Goal: Task Accomplishment & Management: Manage account settings

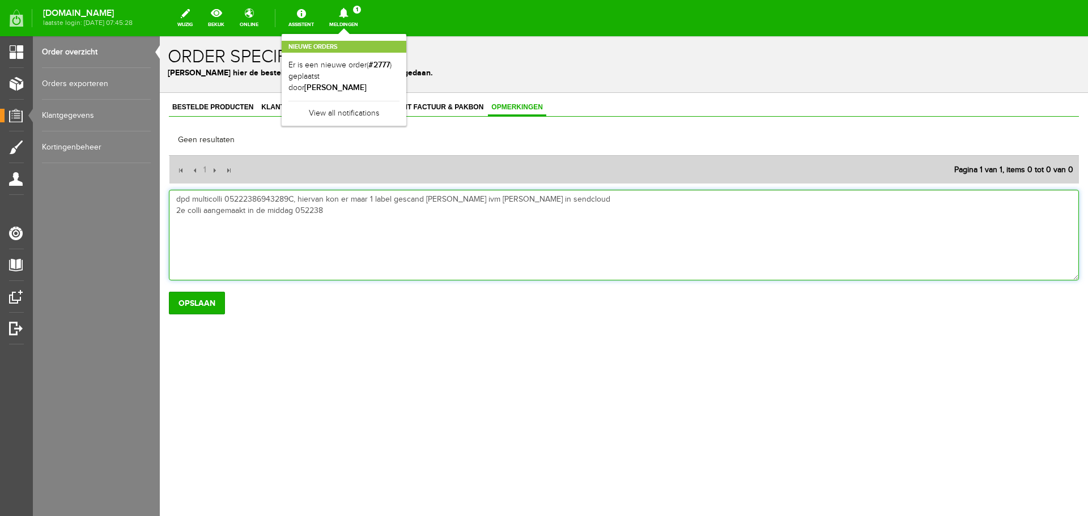
drag, startPoint x: 296, startPoint y: 212, endPoint x: 344, endPoint y: 212, distance: 48.1
click at [344, 212] on textarea "dpd multicolli 05222386943289C, hiervan kon er maar 1 label gescand [PERSON_NAM…" at bounding box center [624, 235] width 910 height 91
paste textarea "2386946952"
type textarea "dpd multicolli 05222386943289C, hiervan kon er maar 1 label gescand [PERSON_NAM…"
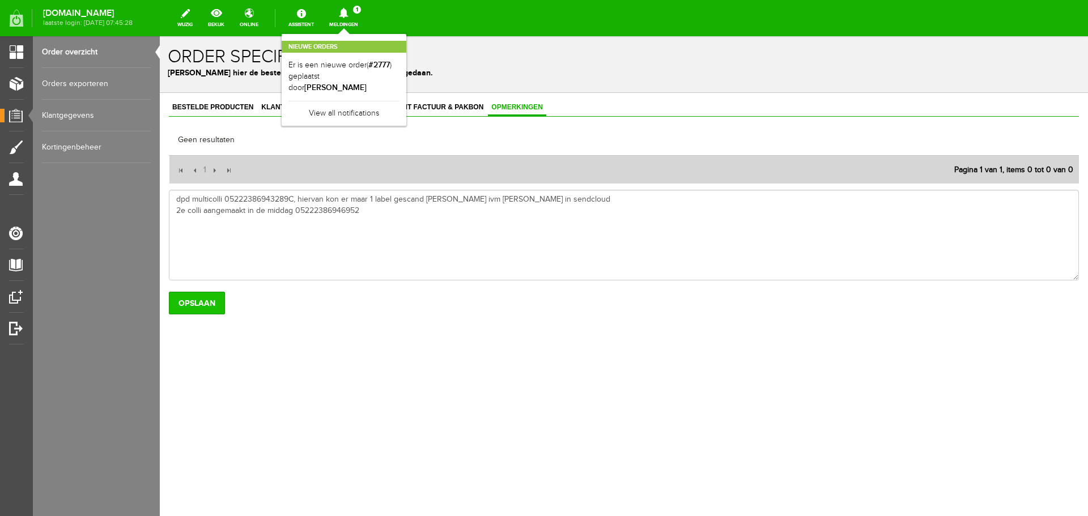
click at [202, 302] on input "Opslaan" at bounding box center [197, 303] width 56 height 23
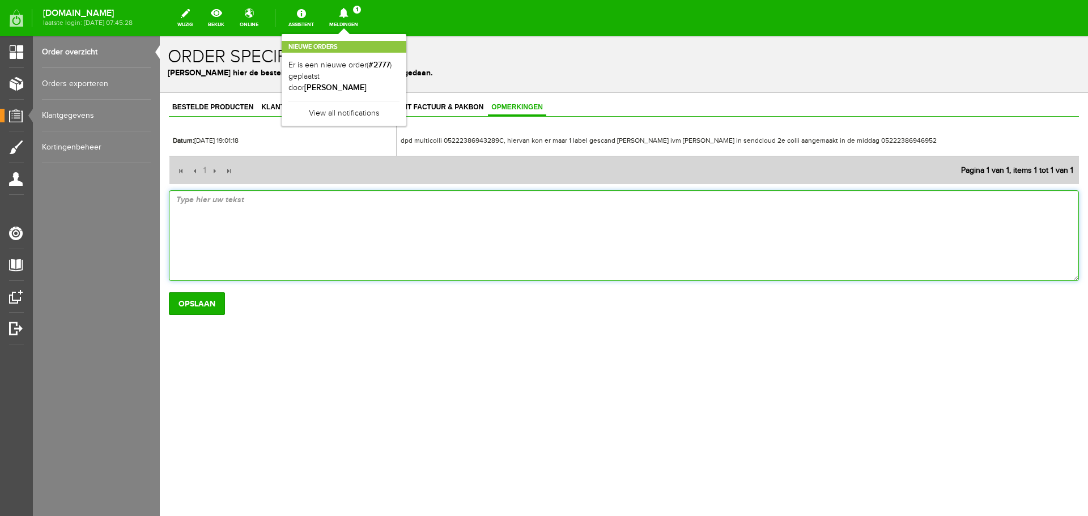
click at [612, 279] on textarea at bounding box center [624, 235] width 910 height 91
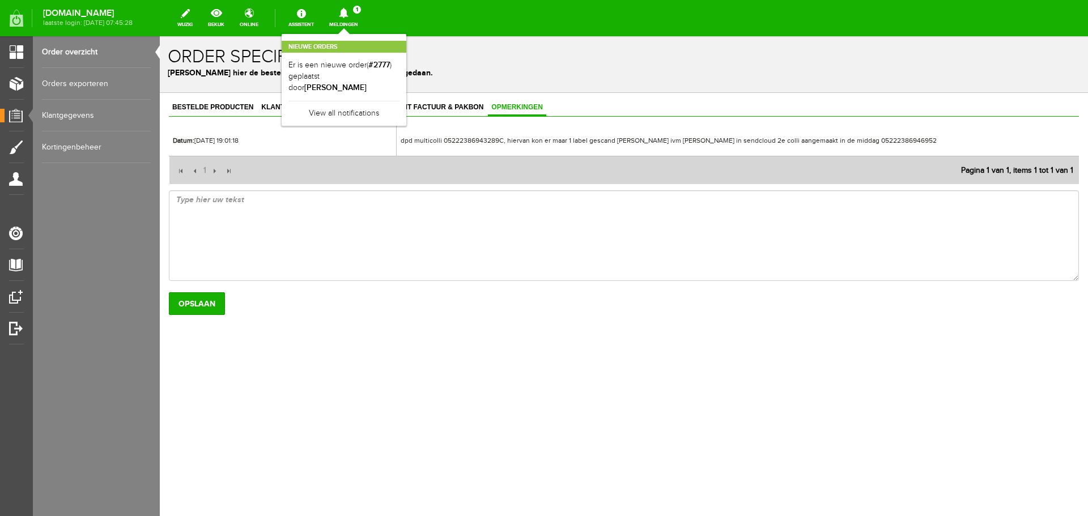
click at [70, 48] on link "Order overzicht" at bounding box center [96, 52] width 109 height 32
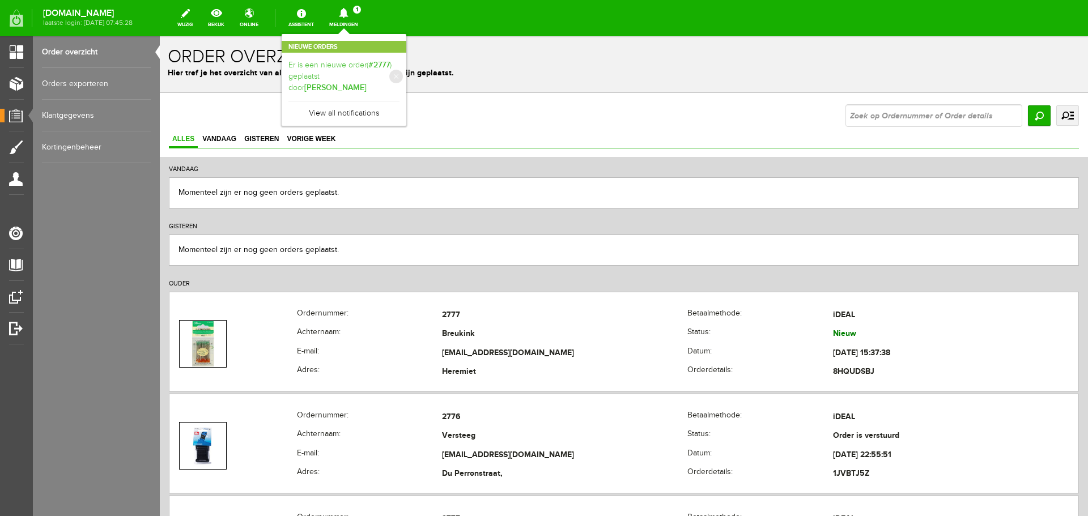
click at [362, 76] on link "Er is een nieuwe order( #2777 ) geplaatst door [PERSON_NAME]" at bounding box center [343, 76] width 111 height 35
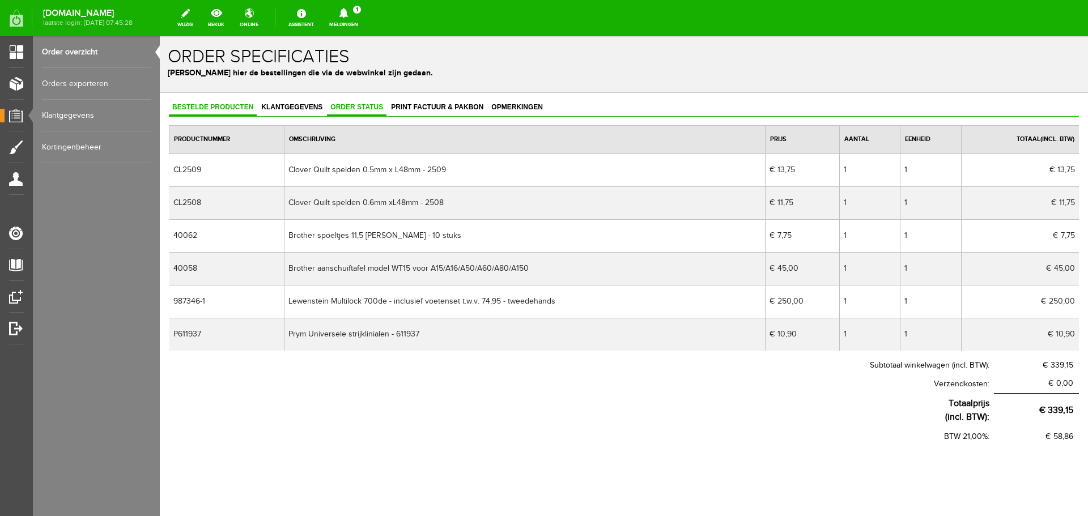
click at [356, 104] on span "Order status" at bounding box center [356, 107] width 59 height 8
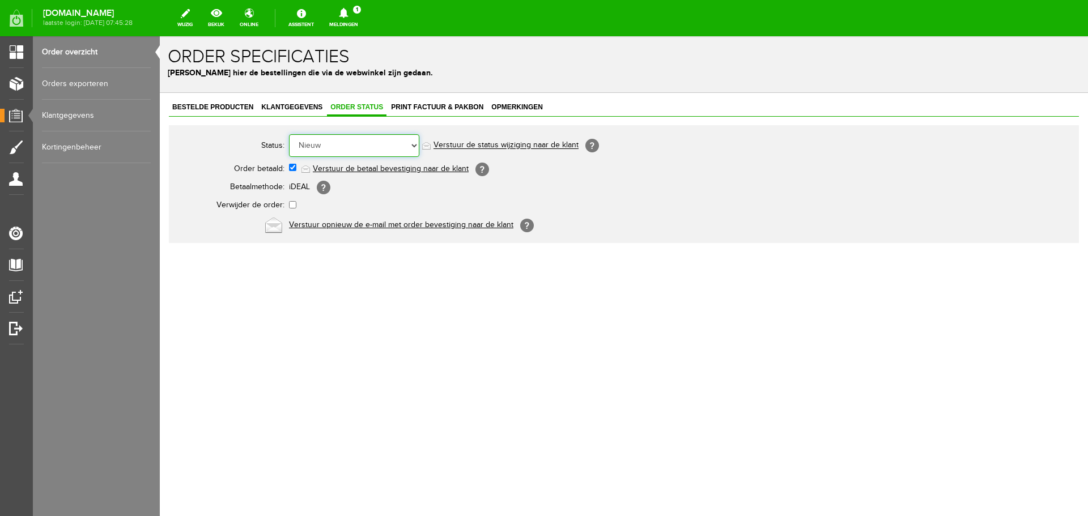
click at [412, 145] on select "Order niet afgerond Nieuw Order in behandeling Wacht op leverancier Wacht op be…" at bounding box center [354, 145] width 130 height 23
select select "5"
click at [289, 134] on select "Order niet afgerond Nieuw Order in behandeling Wacht op leverancier Wacht op be…" at bounding box center [354, 145] width 130 height 23
click at [450, 146] on link "Verstuur de status wijziging naar de klant" at bounding box center [505, 145] width 145 height 9
